Goal: Navigation & Orientation: Find specific page/section

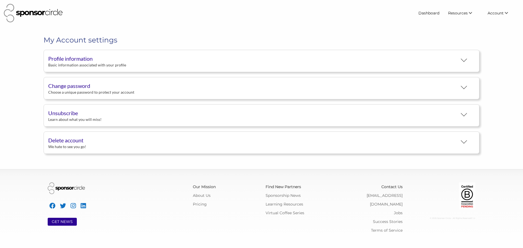
scroll to position [10, 0]
click at [451, 21] on link "Find New Partners" at bounding box center [456, 24] width 54 height 10
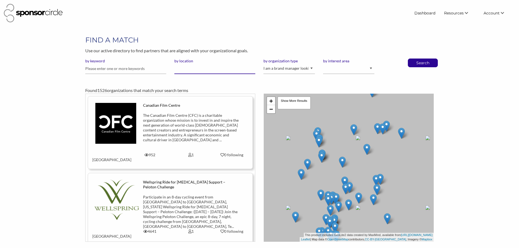
click at [192, 70] on input "by location" at bounding box center [214, 69] width 81 height 11
click at [313, 71] on select "I am an event organizer seeking new partnerships with suppliers, exhibitors or …" at bounding box center [289, 69] width 51 height 11
select select "Property"
click at [264, 64] on select "I am an event organizer seeking new partnerships with suppliers, exhibitors or …" at bounding box center [289, 69] width 51 height 11
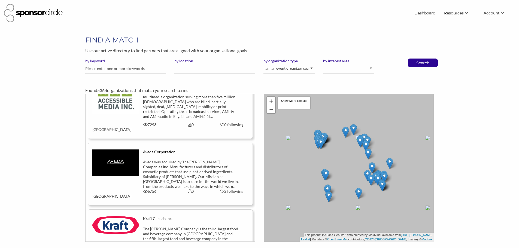
scroll to position [409, 0]
